Goal: Find specific fact: Find specific fact

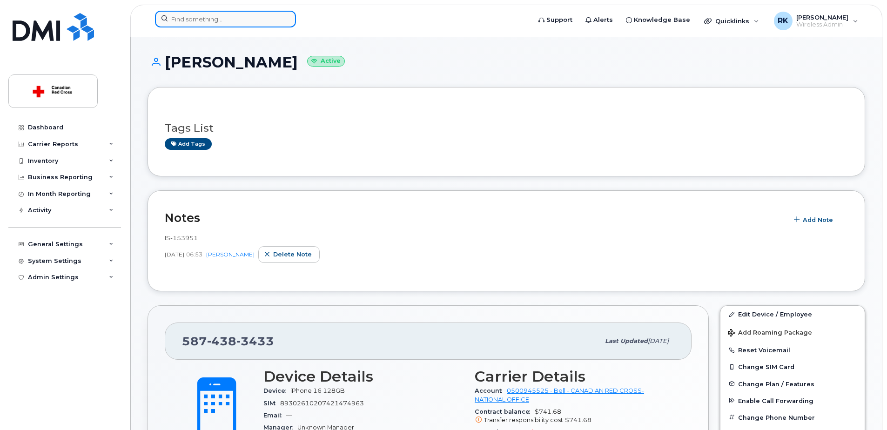
click at [194, 16] on input at bounding box center [225, 19] width 141 height 17
paste input "[PERSON_NAME]"
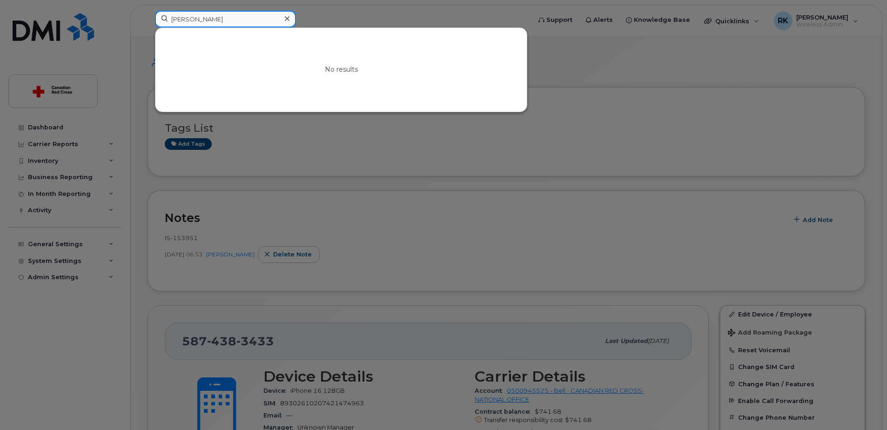
click at [194, 16] on input "[PERSON_NAME]" at bounding box center [225, 19] width 141 height 17
click at [237, 23] on input "[PERSON_NAME]" at bounding box center [225, 19] width 141 height 17
type input "[PERSON_NAME]"
click at [332, 24] on div at bounding box center [443, 215] width 887 height 430
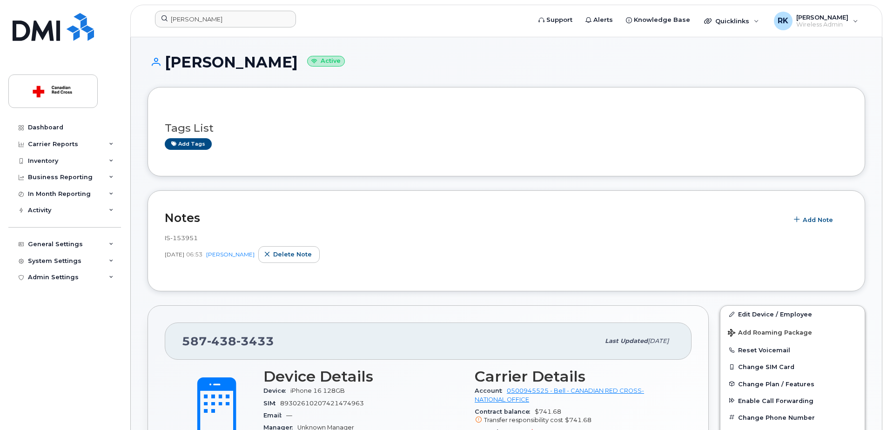
click at [816, 61] on h1 "[PERSON_NAME] Active" at bounding box center [507, 62] width 718 height 16
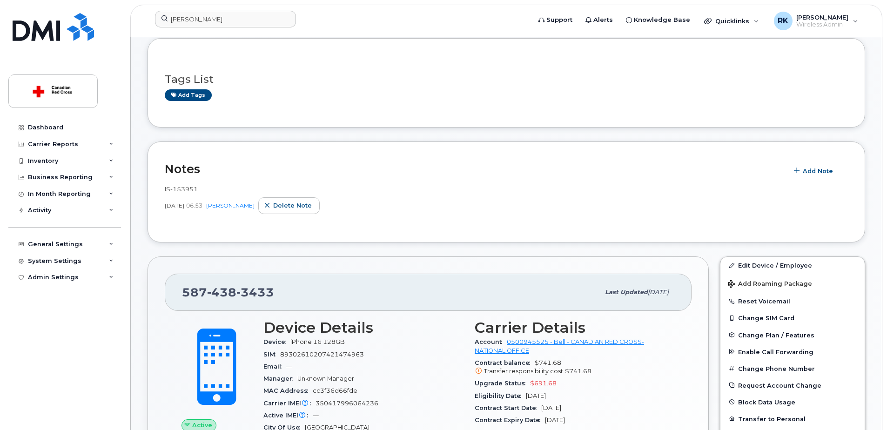
scroll to position [93, 0]
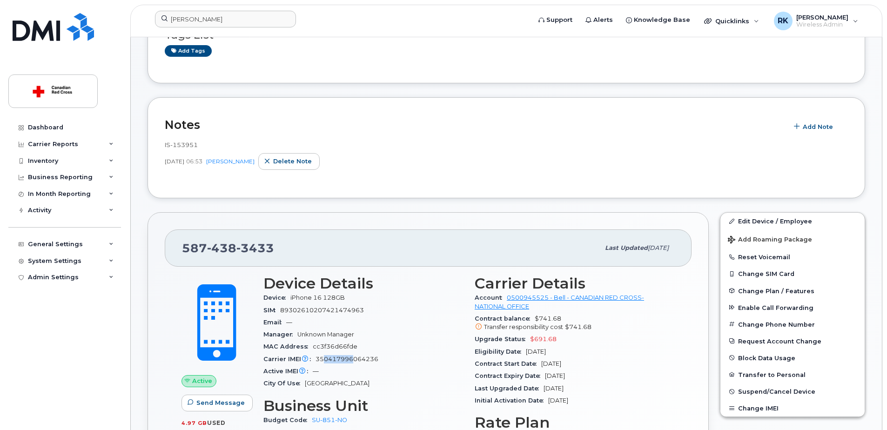
drag, startPoint x: 326, startPoint y: 356, endPoint x: 352, endPoint y: 358, distance: 26.6
click at [352, 358] on span "350417996064236" at bounding box center [347, 359] width 63 height 7
drag, startPoint x: 352, startPoint y: 358, endPoint x: 317, endPoint y: 358, distance: 35.4
click at [317, 358] on span "350417996064236" at bounding box center [347, 359] width 63 height 7
drag, startPoint x: 317, startPoint y: 358, endPoint x: 377, endPoint y: 358, distance: 60.1
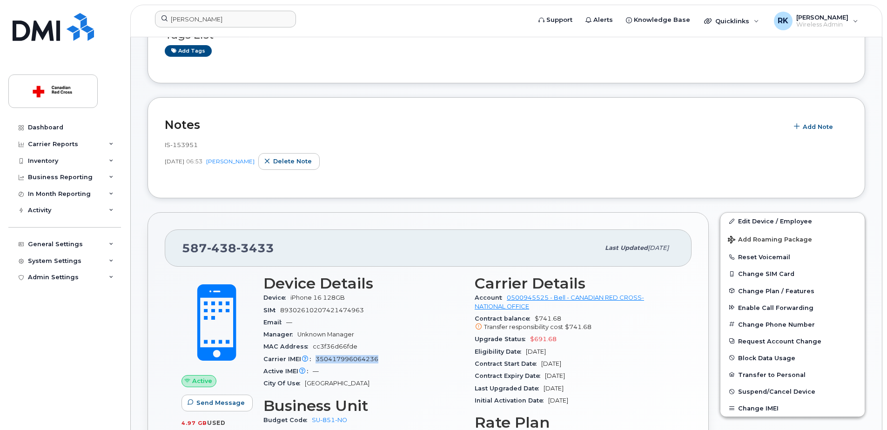
click at [377, 358] on span "350417996064236" at bounding box center [347, 359] width 63 height 7
copy span "350417996064236"
click at [285, 55] on div "Add tags" at bounding box center [503, 51] width 676 height 12
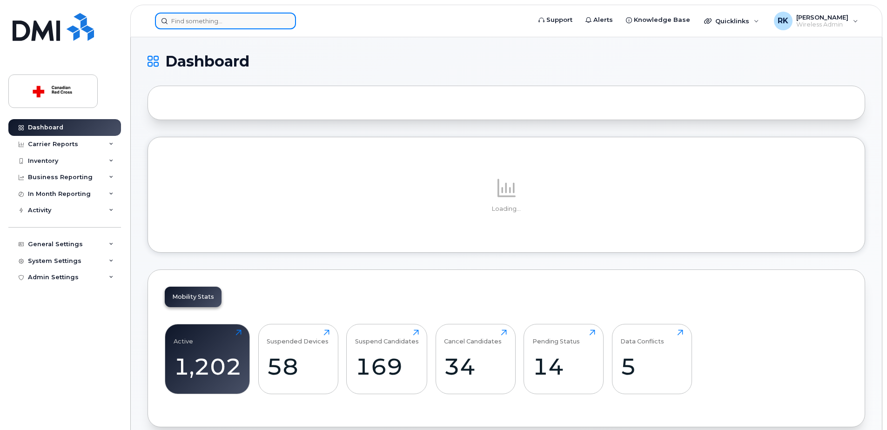
click at [209, 23] on input at bounding box center [225, 21] width 141 height 17
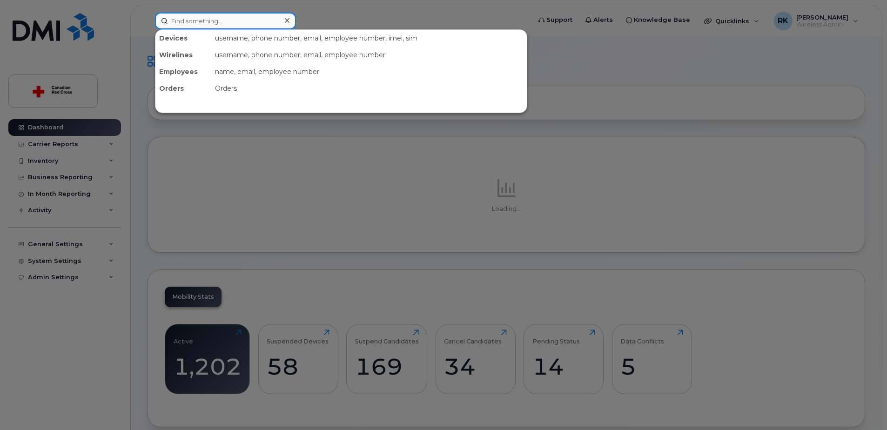
paste input "350417996064236"
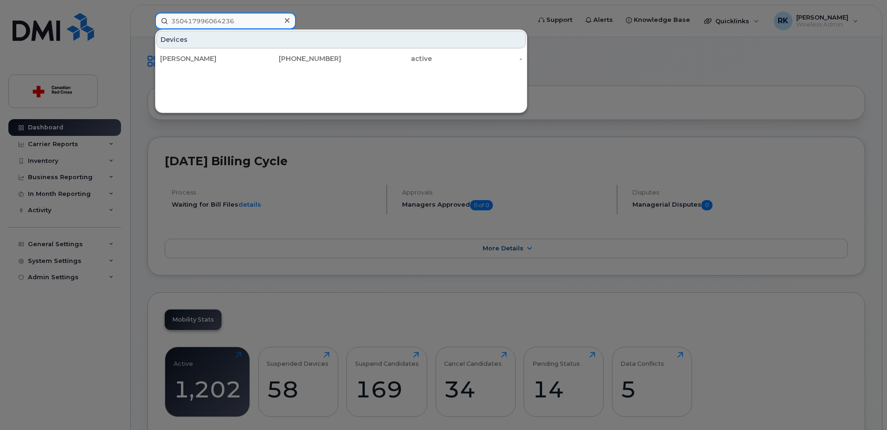
type input "350417996064236"
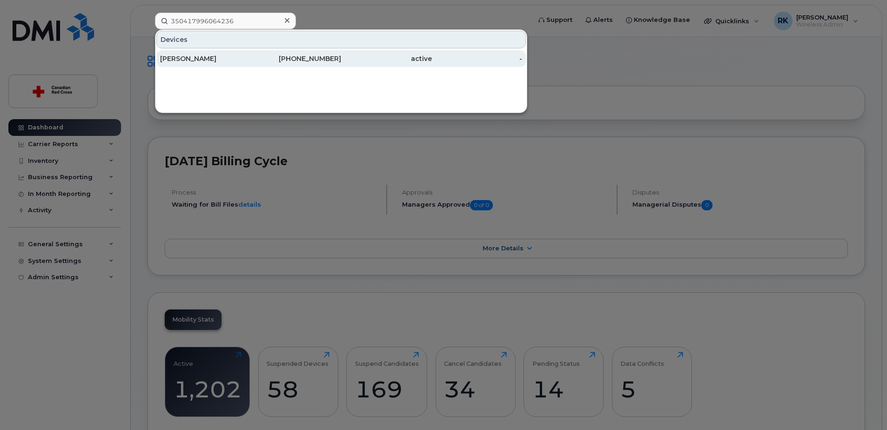
click at [209, 56] on div "[PERSON_NAME]" at bounding box center [205, 58] width 91 height 9
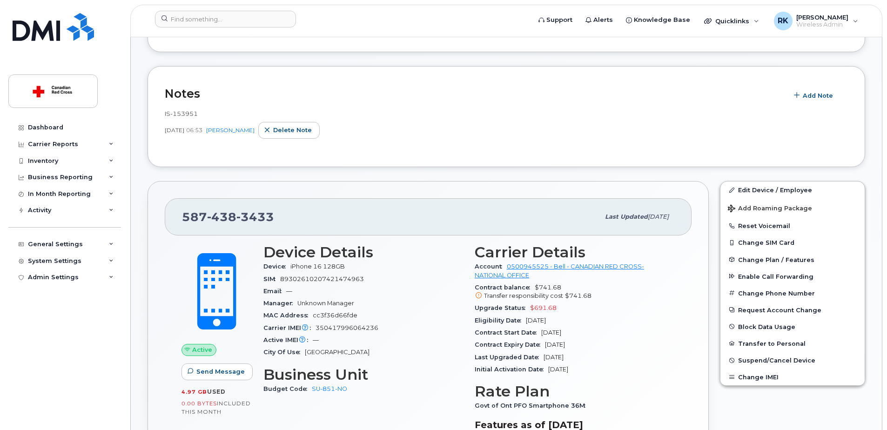
scroll to position [186, 0]
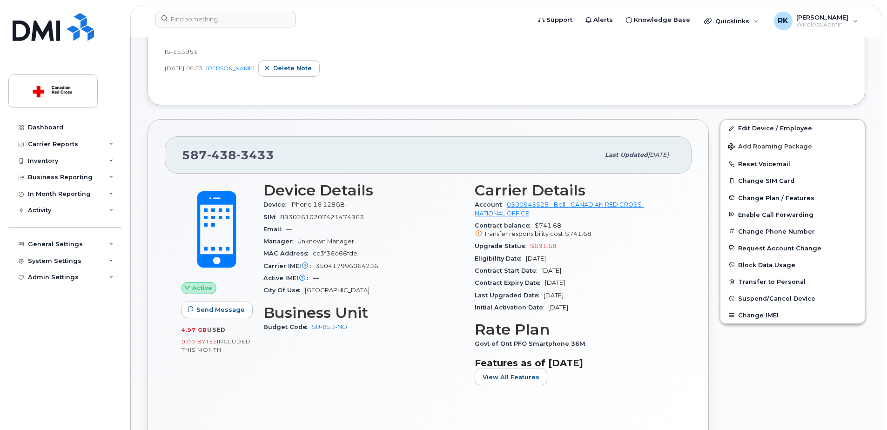
click at [405, 346] on div "Device Details Device iPhone 16 128GB SIM 89302610207421474963 Email — Manager …" at bounding box center [363, 287] width 211 height 222
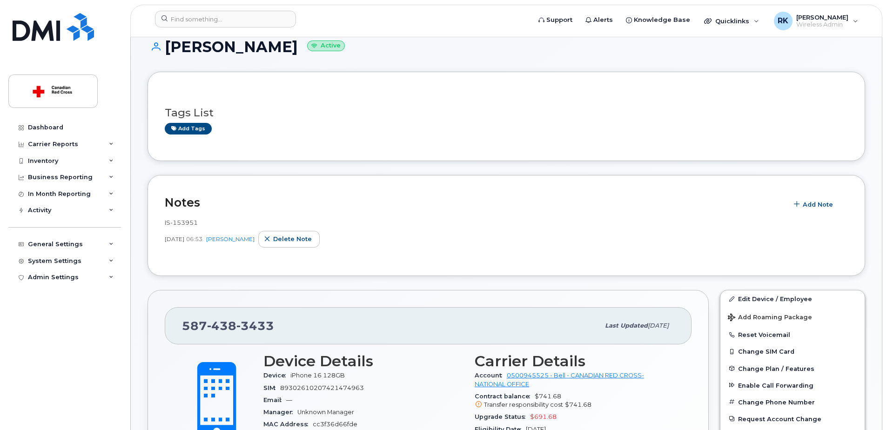
scroll to position [0, 0]
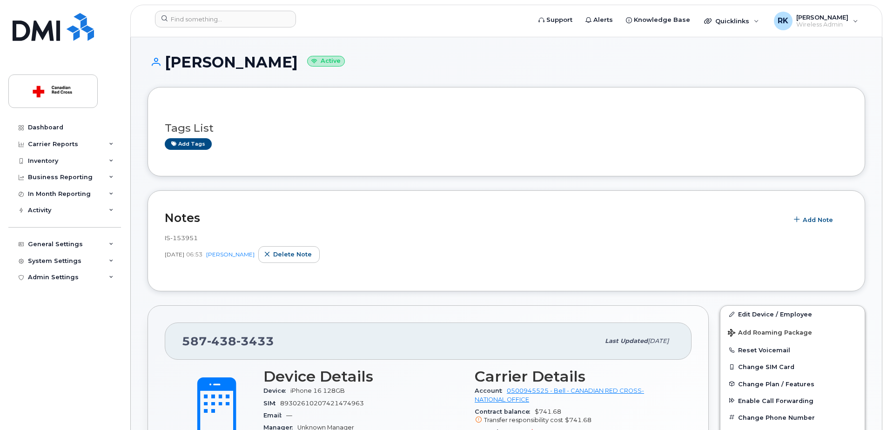
click at [181, 238] on span "IS-153951" at bounding box center [181, 237] width 33 height 7
copy span "IS-153951"
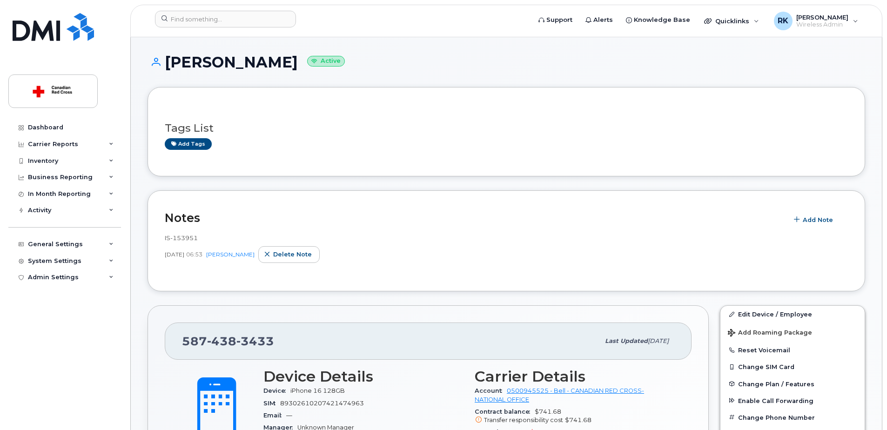
click at [183, 240] on span "IS-153951" at bounding box center [181, 237] width 33 height 7
